Goal: Communication & Community: Ask a question

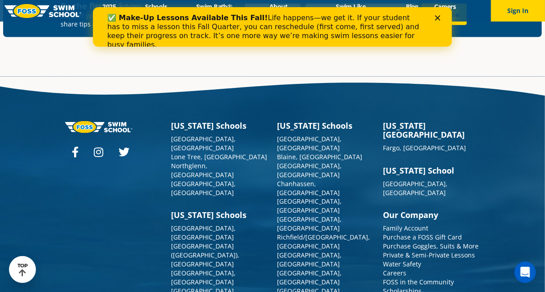
scroll to position [3220, 0]
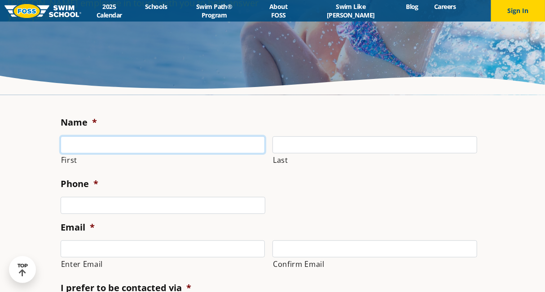
click at [186, 141] on input "First" at bounding box center [163, 145] width 205 height 17
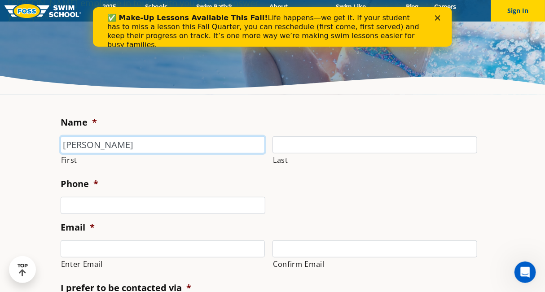
type input "[PERSON_NAME]"
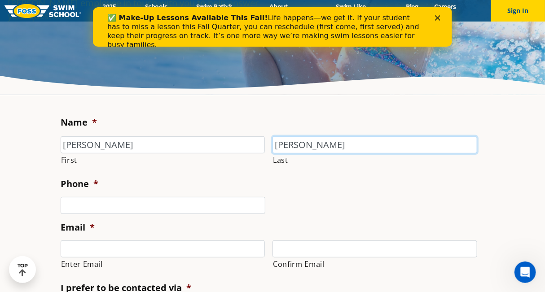
type input "[PERSON_NAME]"
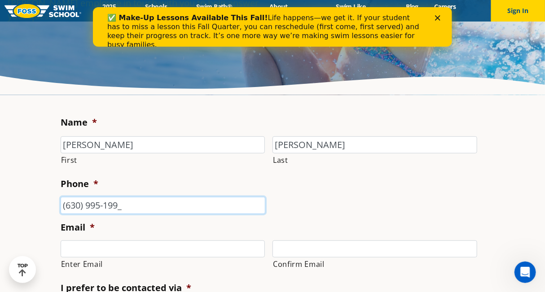
type input "[PHONE_NUMBER]"
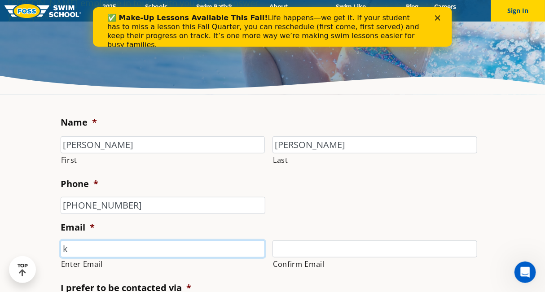
type input "[PERSON_NAME][EMAIL_ADDRESS][PERSON_NAME][DOMAIN_NAME]"
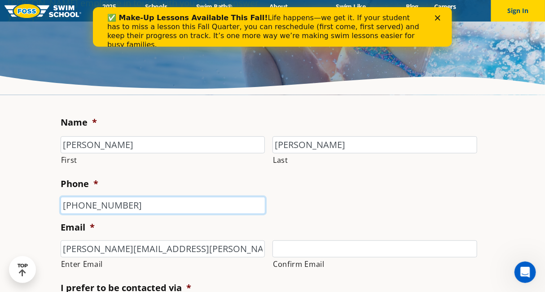
type input "6309951999"
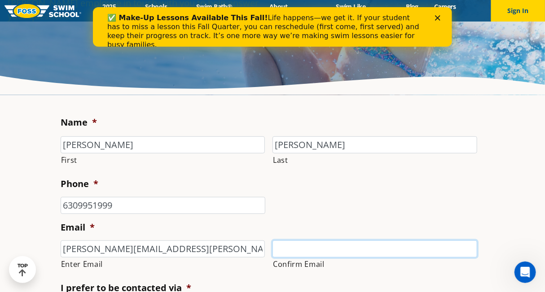
type input "[PERSON_NAME][EMAIL_ADDRESS][PERSON_NAME][DOMAIN_NAME]"
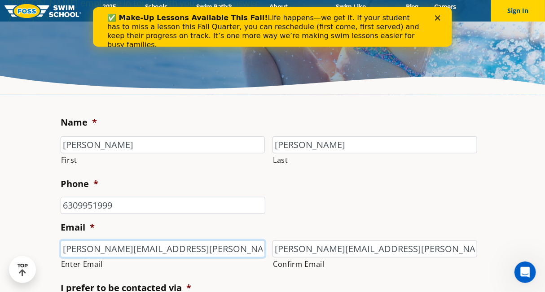
type input "[PHONE_NUMBER]"
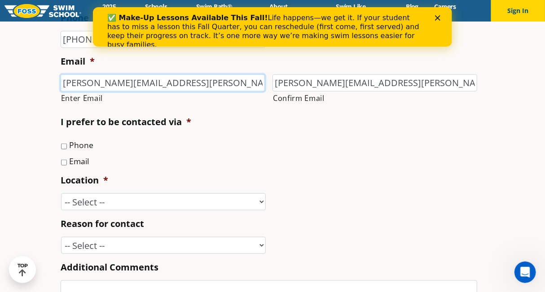
scroll to position [275, 0]
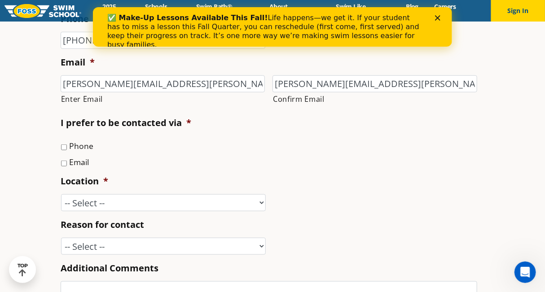
click at [63, 147] on input "Phone" at bounding box center [64, 148] width 6 height 6
checkbox input "true"
click at [117, 202] on select "-- Select -- [GEOGRAPHIC_DATA], [GEOGRAPHIC_DATA] [GEOGRAPHIC_DATA] [GEOGRAPHIC…" at bounding box center [163, 203] width 205 height 17
select select "LLP"
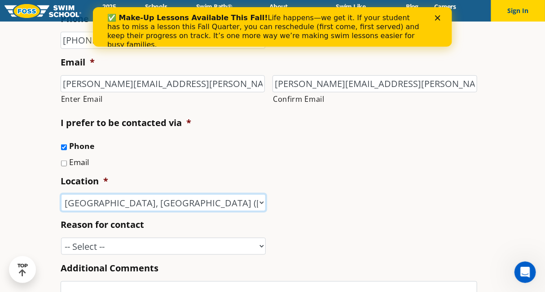
click at [61, 195] on select "-- Select -- [GEOGRAPHIC_DATA], [GEOGRAPHIC_DATA] [GEOGRAPHIC_DATA] [GEOGRAPHIC…" at bounding box center [163, 203] width 205 height 17
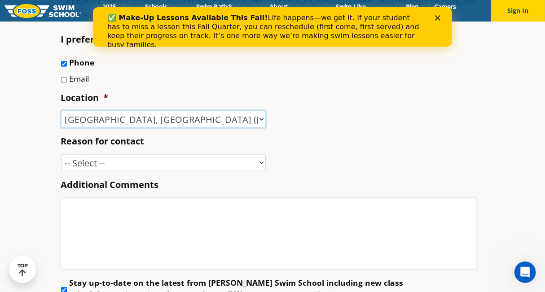
scroll to position [368, 0]
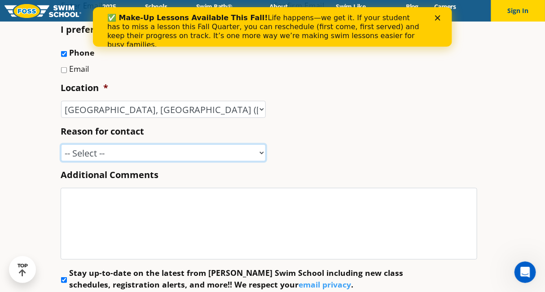
click at [147, 153] on select "-- Select -- Enrollment issue Program question What level is best for my child?…" at bounding box center [163, 153] width 205 height 17
select select "Enrollment issue"
click at [61, 145] on select "-- Select -- Enrollment issue Program question What level is best for my child?…" at bounding box center [163, 153] width 205 height 17
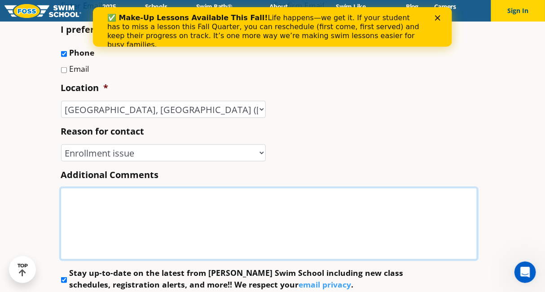
click at [133, 215] on textarea "Additional Comments" at bounding box center [269, 224] width 417 height 72
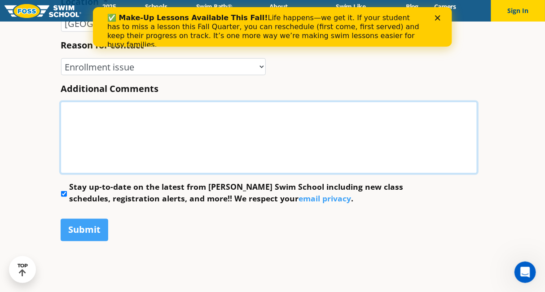
scroll to position [455, 0]
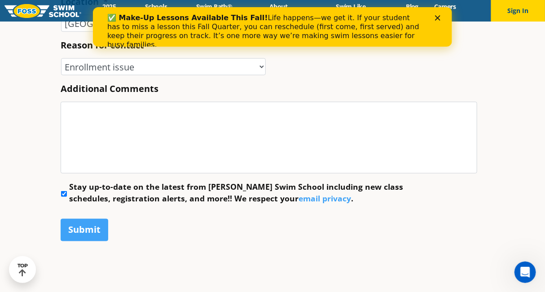
click at [64, 195] on input "Stay up-to-date on the latest from [PERSON_NAME] Swim School including new clas…" at bounding box center [64, 194] width 6 height 6
checkbox input "false"
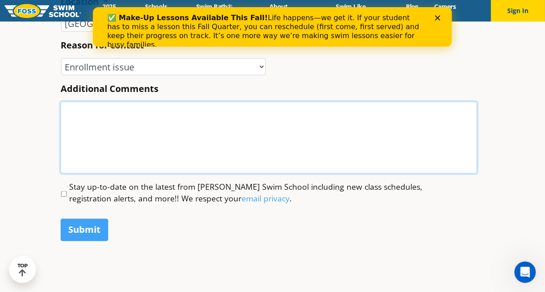
click at [117, 146] on textarea "Additional Comments" at bounding box center [269, 138] width 417 height 72
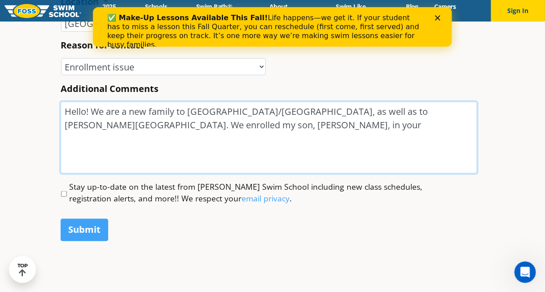
click at [417, 113] on textarea "Hello! We are a new family to [GEOGRAPHIC_DATA]/[GEOGRAPHIC_DATA], as well as t…" at bounding box center [269, 138] width 417 height 72
click at [391, 126] on textarea "Hello! We are a new family to [GEOGRAPHIC_DATA]/[GEOGRAPHIC_DATA], as well as t…" at bounding box center [269, 138] width 417 height 72
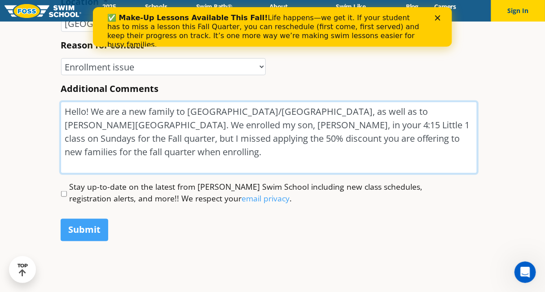
drag, startPoint x: 341, startPoint y: 125, endPoint x: 265, endPoint y: 127, distance: 76.4
click at [265, 127] on textarea "Hello! We are a new family to [GEOGRAPHIC_DATA]/[GEOGRAPHIC_DATA], as well as t…" at bounding box center [269, 138] width 417 height 72
click at [322, 134] on textarea "Hello! We are a new family to [GEOGRAPHIC_DATA]/[GEOGRAPHIC_DATA], as well as t…" at bounding box center [269, 138] width 417 height 72
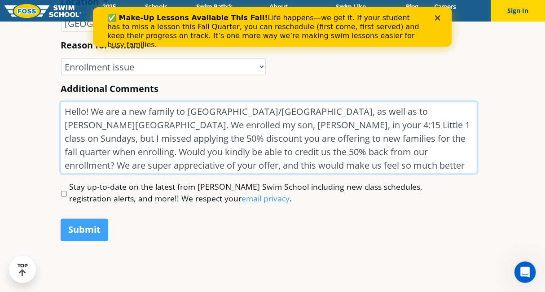
scroll to position [456, 0]
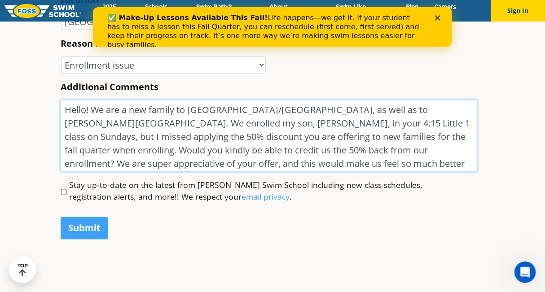
click at [462, 114] on textarea "Hello! We are a new family to [GEOGRAPHIC_DATA]/[GEOGRAPHIC_DATA], as well as t…" at bounding box center [269, 136] width 417 height 72
click at [262, 125] on textarea "Hello! We are a new family to [GEOGRAPHIC_DATA]/[GEOGRAPHIC_DATA], as well as t…" at bounding box center [269, 136] width 417 height 72
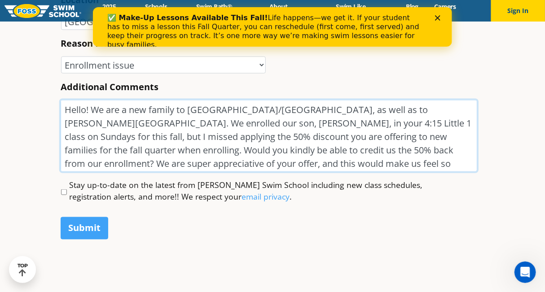
click at [102, 134] on textarea "Hello! We are a new family to [GEOGRAPHIC_DATA]/[GEOGRAPHIC_DATA], as well as t…" at bounding box center [269, 136] width 417 height 72
paste textarea "FALLFOSS50"
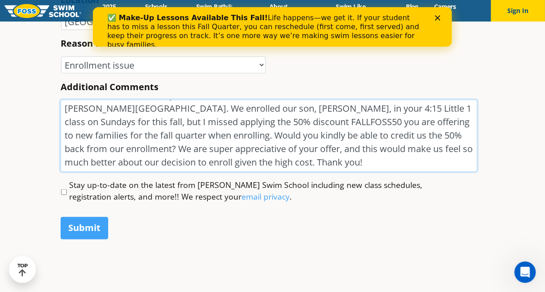
scroll to position [460, 0]
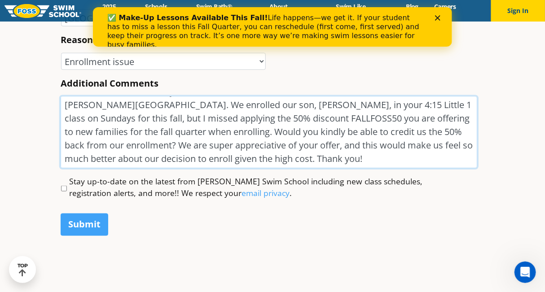
drag, startPoint x: 431, startPoint y: 115, endPoint x: 397, endPoint y: 118, distance: 34.7
click at [397, 118] on textarea "Hello! We are a new family to [GEOGRAPHIC_DATA]/[GEOGRAPHIC_DATA], as well as t…" at bounding box center [269, 133] width 417 height 72
click at [372, 158] on textarea "Hello! We are a new family to [GEOGRAPHIC_DATA]/[GEOGRAPHIC_DATA], as well as t…" at bounding box center [269, 133] width 417 height 72
drag, startPoint x: 148, startPoint y: 145, endPoint x: 133, endPoint y: 145, distance: 14.8
click at [133, 145] on textarea "Hello! We are a new family to [GEOGRAPHIC_DATA]/[GEOGRAPHIC_DATA], as well as t…" at bounding box center [269, 133] width 417 height 72
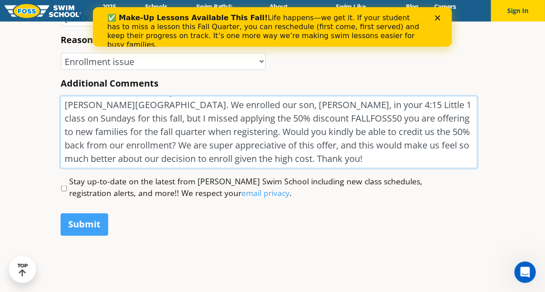
click at [240, 156] on textarea "Hello! We are a new family to [GEOGRAPHIC_DATA]/[GEOGRAPHIC_DATA], as well as t…" at bounding box center [269, 133] width 417 height 72
drag, startPoint x: 173, startPoint y: 142, endPoint x: 168, endPoint y: 157, distance: 15.4
click at [168, 157] on textarea "Hello! We are a new family to [GEOGRAPHIC_DATA]/[GEOGRAPHIC_DATA], as well as t…" at bounding box center [269, 133] width 417 height 72
click at [302, 162] on textarea "Hello! We are a new family to [GEOGRAPHIC_DATA]/[GEOGRAPHIC_DATA], as well as t…" at bounding box center [269, 133] width 417 height 72
drag, startPoint x: 90, startPoint y: 159, endPoint x: 169, endPoint y: 160, distance: 78.6
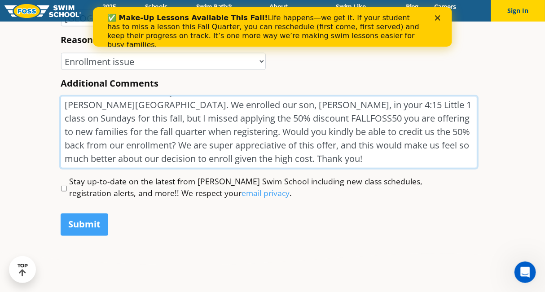
click at [169, 160] on textarea "Hello! We are a new family to [GEOGRAPHIC_DATA]/[GEOGRAPHIC_DATA], as well as t…" at bounding box center [269, 133] width 417 height 72
click at [402, 159] on textarea "Hello! We are a new family to [GEOGRAPHIC_DATA]/[GEOGRAPHIC_DATA], as well as t…" at bounding box center [269, 133] width 417 height 72
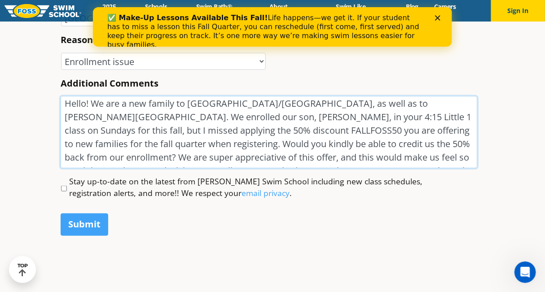
scroll to position [0, 0]
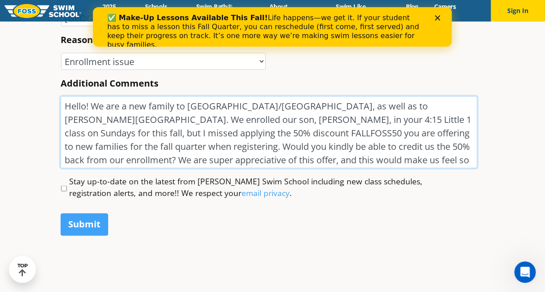
drag, startPoint x: 309, startPoint y: 120, endPoint x: 264, endPoint y: 119, distance: 44.5
click at [264, 119] on textarea "Hello! We are a new family to [GEOGRAPHIC_DATA]/[GEOGRAPHIC_DATA], as well as t…" at bounding box center [269, 133] width 417 height 72
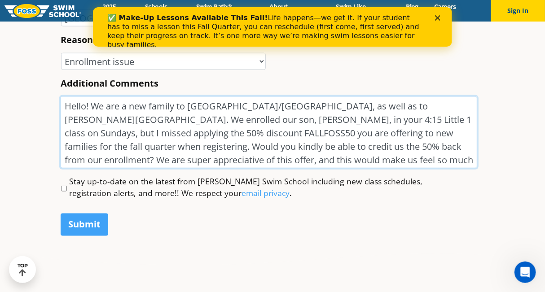
click at [352, 151] on textarea "Hello! We are a new family to [GEOGRAPHIC_DATA]/[GEOGRAPHIC_DATA], as well as t…" at bounding box center [269, 133] width 417 height 72
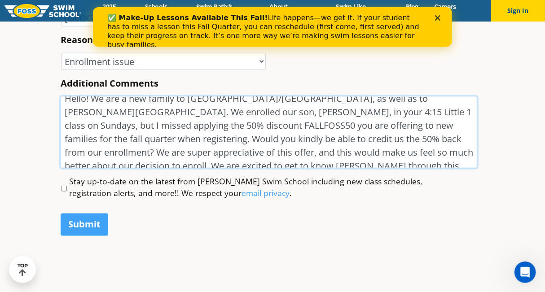
scroll to position [9, 0]
drag, startPoint x: 133, startPoint y: 134, endPoint x: 94, endPoint y: 132, distance: 39.1
click at [94, 132] on textarea "Hello! We are a new family to [GEOGRAPHIC_DATA]/[GEOGRAPHIC_DATA], as well as t…" at bounding box center [269, 133] width 417 height 72
click at [90, 139] on textarea "Hello! We are a new family to [GEOGRAPHIC_DATA]/[GEOGRAPHIC_DATA], as well as t…" at bounding box center [269, 133] width 417 height 72
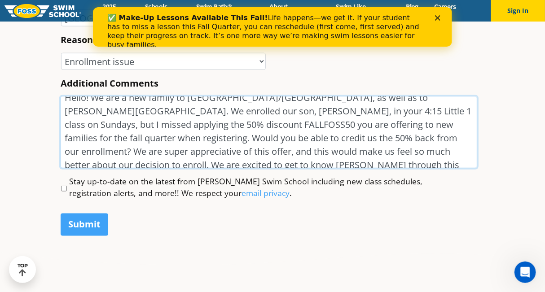
drag, startPoint x: 452, startPoint y: 123, endPoint x: 418, endPoint y: 122, distance: 34.2
click at [418, 122] on textarea "Hello! We are a new family to [GEOGRAPHIC_DATA]/[GEOGRAPHIC_DATA], as well as t…" at bounding box center [269, 133] width 417 height 72
click at [416, 140] on textarea "Hello! We are a new family to [GEOGRAPHIC_DATA]/[GEOGRAPHIC_DATA], as well as t…" at bounding box center [269, 133] width 417 height 72
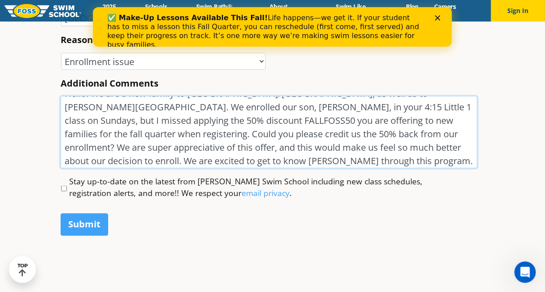
scroll to position [13, 0]
click at [170, 133] on textarea "Hello! We are a new family to [GEOGRAPHIC_DATA]/[GEOGRAPHIC_DATA], as well as t…" at bounding box center [269, 133] width 417 height 72
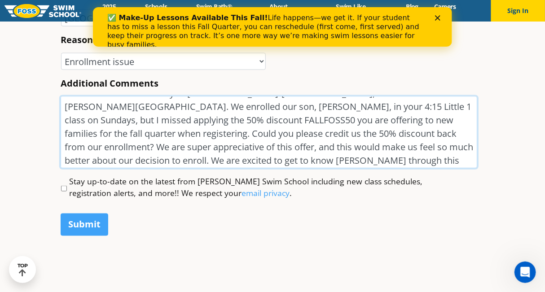
click at [313, 159] on textarea "Hello! We are a new family to [GEOGRAPHIC_DATA]/[GEOGRAPHIC_DATA], as well as t…" at bounding box center [269, 133] width 417 height 72
drag, startPoint x: 90, startPoint y: 132, endPoint x: 66, endPoint y: 133, distance: 23.9
click at [66, 133] on textarea "Hello! We are a new family to [GEOGRAPHIC_DATA]/[GEOGRAPHIC_DATA], as well as t…" at bounding box center [269, 133] width 417 height 72
click at [380, 157] on textarea "Hello! We are a new family to [GEOGRAPHIC_DATA]/[GEOGRAPHIC_DATA], as well as t…" at bounding box center [269, 133] width 417 height 72
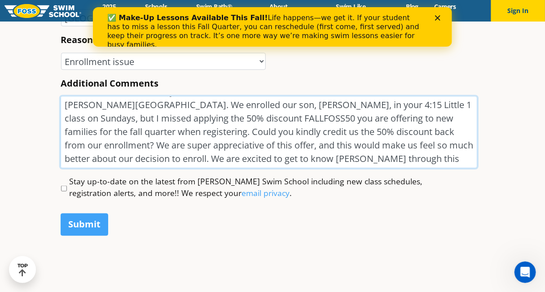
drag, startPoint x: 84, startPoint y: 148, endPoint x: 64, endPoint y: 147, distance: 20.3
click at [64, 147] on textarea "Hello! We are a new family to [GEOGRAPHIC_DATA]/[GEOGRAPHIC_DATA], as well as t…" at bounding box center [269, 133] width 417 height 72
click at [414, 163] on textarea "Hello! We are a new family to [GEOGRAPHIC_DATA]/[GEOGRAPHIC_DATA], as well as t…" at bounding box center [269, 133] width 417 height 72
drag, startPoint x: 200, startPoint y: 145, endPoint x: 89, endPoint y: 160, distance: 112.5
click at [89, 160] on textarea "Hello! We are a new family to [GEOGRAPHIC_DATA]/[GEOGRAPHIC_DATA], as well as t…" at bounding box center [269, 133] width 417 height 72
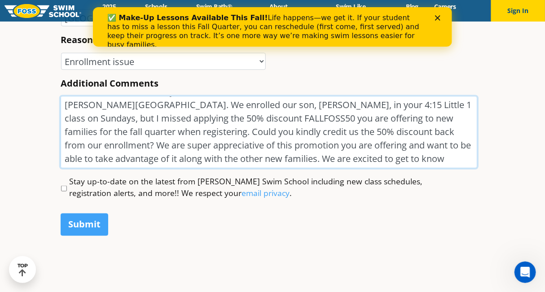
click at [412, 157] on textarea "Hello! We are a new family to [GEOGRAPHIC_DATA]/[GEOGRAPHIC_DATA], as well as t…" at bounding box center [269, 133] width 417 height 72
drag, startPoint x: 104, startPoint y: 157, endPoint x: 341, endPoint y: 158, distance: 237.7
click at [341, 158] on textarea "Hello! We are a new family to [GEOGRAPHIC_DATA]/[GEOGRAPHIC_DATA], as well as t…" at bounding box center [269, 133] width 417 height 72
click at [272, 160] on textarea "Hello! We are a new family to [GEOGRAPHIC_DATA]/[GEOGRAPHIC_DATA], as well as t…" at bounding box center [269, 133] width 417 height 72
drag, startPoint x: 341, startPoint y: 147, endPoint x: 266, endPoint y: 144, distance: 75.6
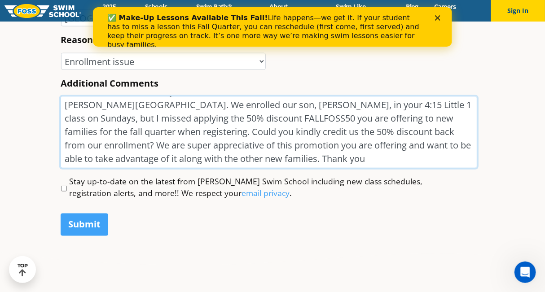
click at [266, 144] on textarea "Hello! We are a new family to [GEOGRAPHIC_DATA]/[GEOGRAPHIC_DATA], as well as t…" at bounding box center [269, 133] width 417 height 72
click at [237, 151] on textarea "Hello! We are a new family to [GEOGRAPHIC_DATA]/[GEOGRAPHIC_DATA], as well as t…" at bounding box center [269, 133] width 417 height 72
click at [360, 148] on textarea "Hello! We are a new family to [GEOGRAPHIC_DATA]/[GEOGRAPHIC_DATA], as well as t…" at bounding box center [269, 133] width 417 height 72
click at [331, 155] on textarea "Hello! We are a new family to [GEOGRAPHIC_DATA]/[GEOGRAPHIC_DATA], as well as t…" at bounding box center [269, 133] width 417 height 72
drag, startPoint x: 359, startPoint y: 146, endPoint x: 350, endPoint y: 146, distance: 8.6
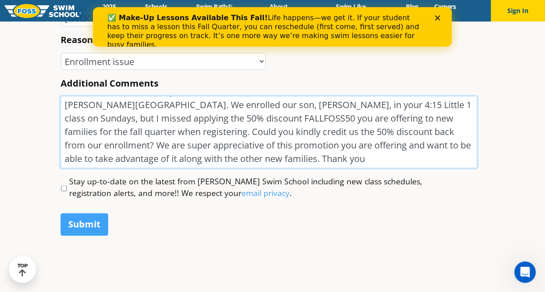
click at [350, 146] on textarea "Hello! We are a new family to [GEOGRAPHIC_DATA]/[GEOGRAPHIC_DATA], as well as t…" at bounding box center [269, 133] width 417 height 72
click at [334, 151] on textarea "Hello! We are a new family to [GEOGRAPHIC_DATA]/[GEOGRAPHIC_DATA], as well as t…" at bounding box center [269, 133] width 417 height 72
type textarea "Hello! We are a new family to [GEOGRAPHIC_DATA]/[GEOGRAPHIC_DATA], as well as t…"
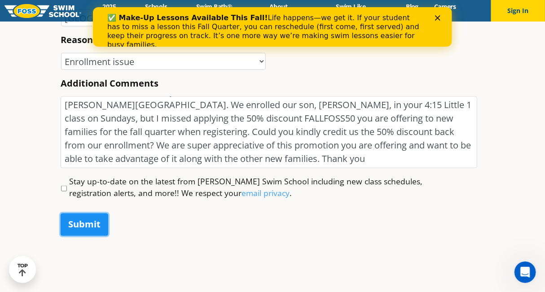
click at [93, 225] on input "Submit" at bounding box center [85, 225] width 48 height 22
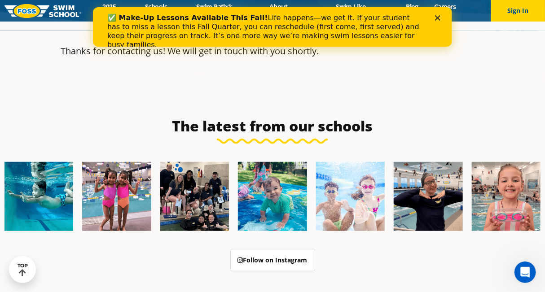
scroll to position [0, 0]
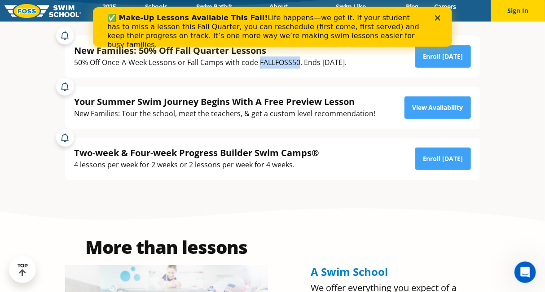
drag, startPoint x: 301, startPoint y: 61, endPoint x: 259, endPoint y: 61, distance: 41.8
click at [259, 61] on div "50% Off Once-A-Week Lessons or Fall Camps with code FALLFOSS50. Ends [DATE]." at bounding box center [210, 63] width 273 height 12
copy div "FALLFOSS50"
